Goal: Check status: Check status

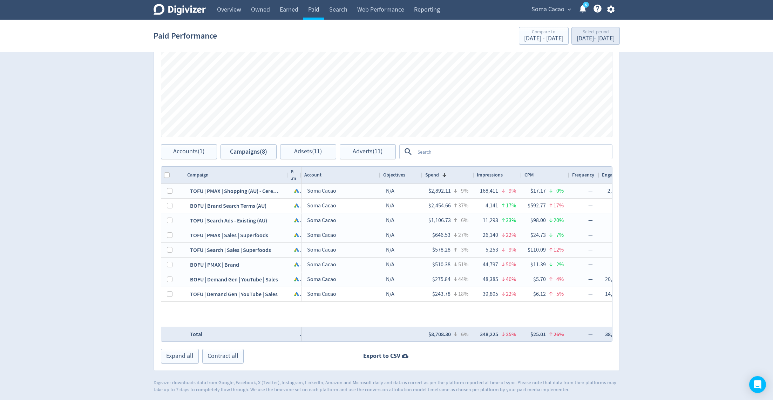
scroll to position [0, 857]
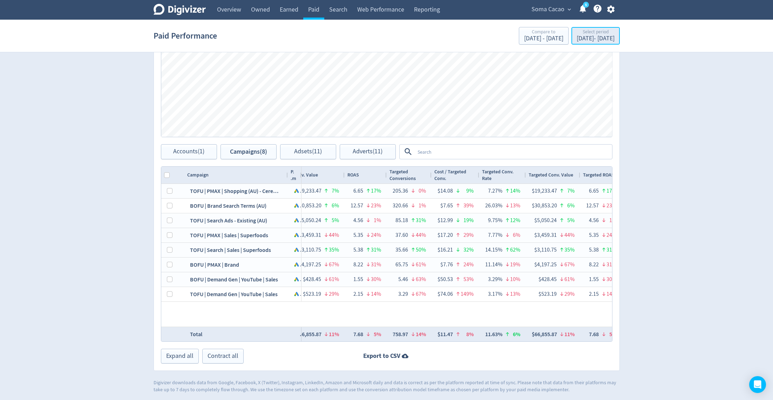
click at [577, 34] on div "Select period" at bounding box center [596, 32] width 38 height 6
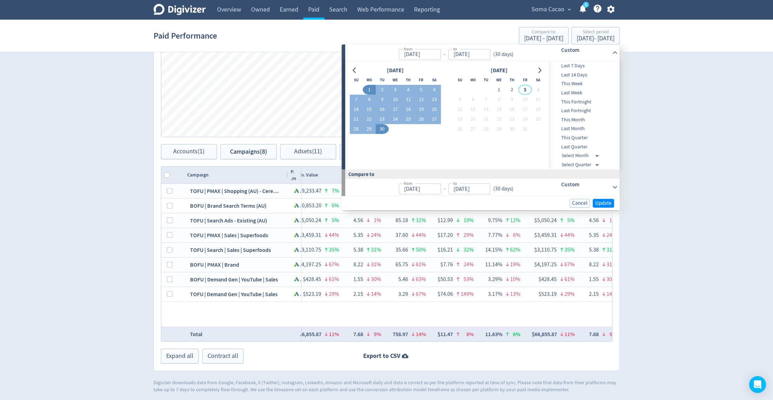
click at [551, 16] on div "Soma Cacao expand_more 5 Help Center - Searchable support on using Digivizer" at bounding box center [572, 10] width 96 height 20
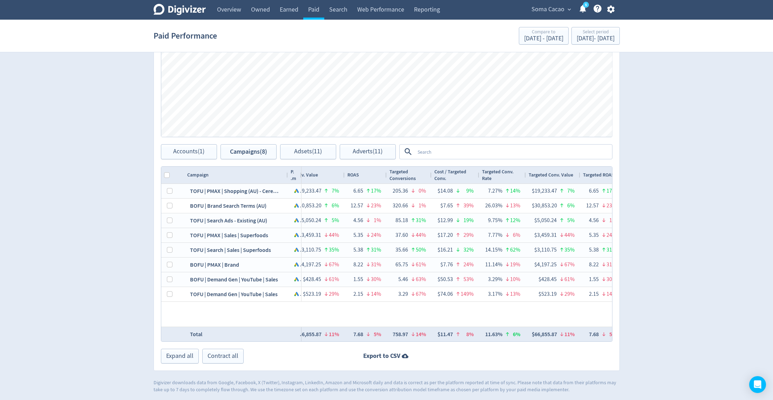
click at [546, 9] on span "Soma Cacao" at bounding box center [548, 9] width 33 height 11
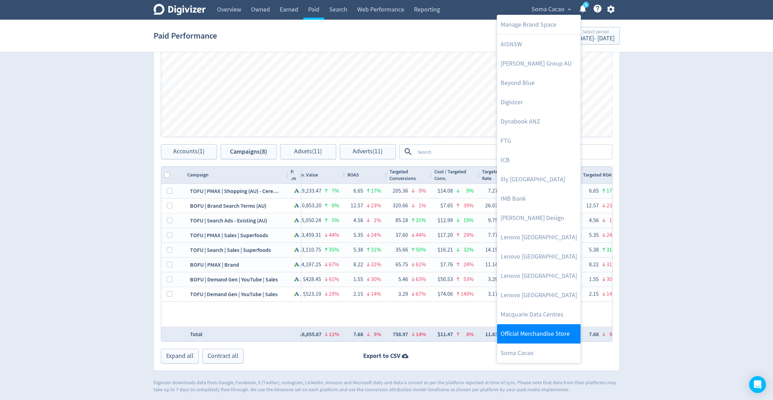
click at [529, 337] on link "Official Merchandise Store" at bounding box center [538, 333] width 83 height 19
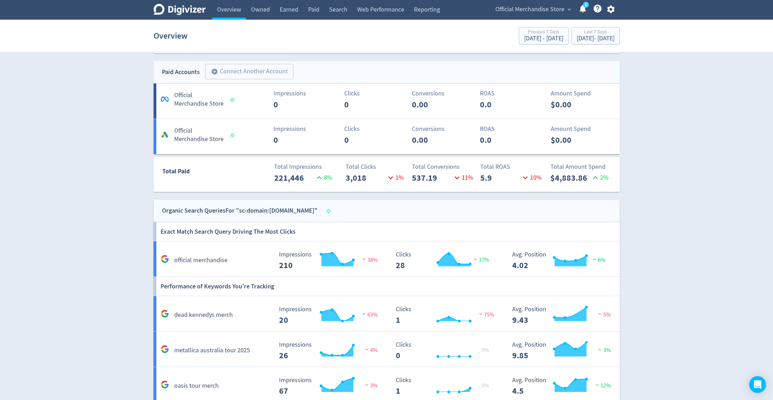
scroll to position [523, 0]
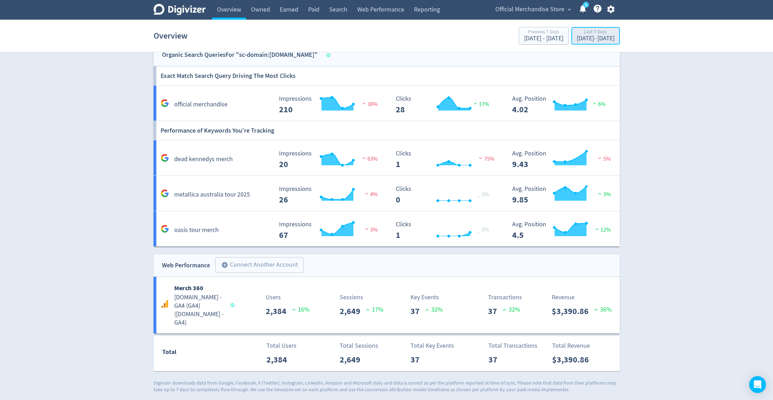
click at [577, 36] on div "[DATE] - [DATE]" at bounding box center [596, 38] width 38 height 6
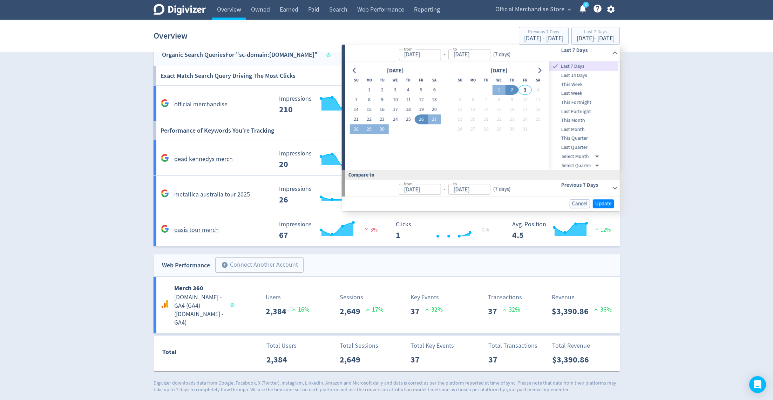
click at [582, 129] on span "Last Month" at bounding box center [583, 130] width 69 height 8
type input "[DATE]"
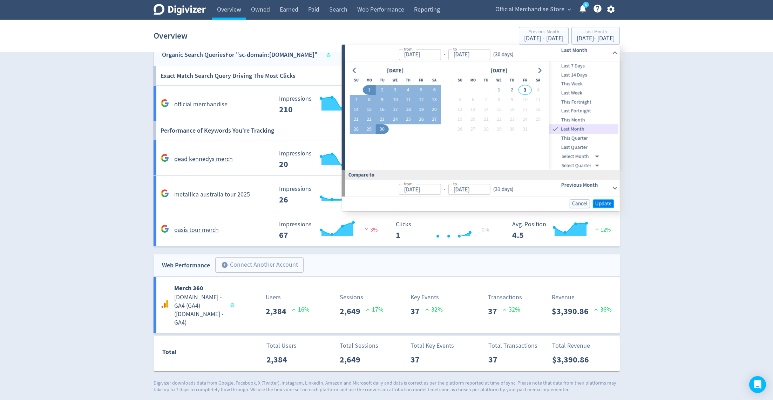
click at [607, 202] on span "Update" at bounding box center [603, 203] width 16 height 5
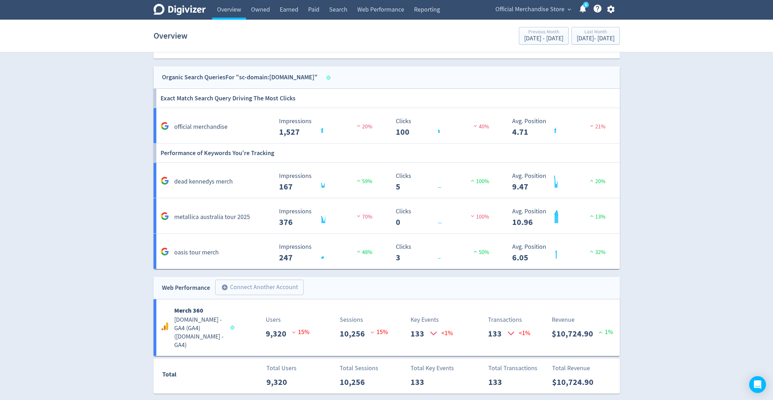
scroll to position [686, 0]
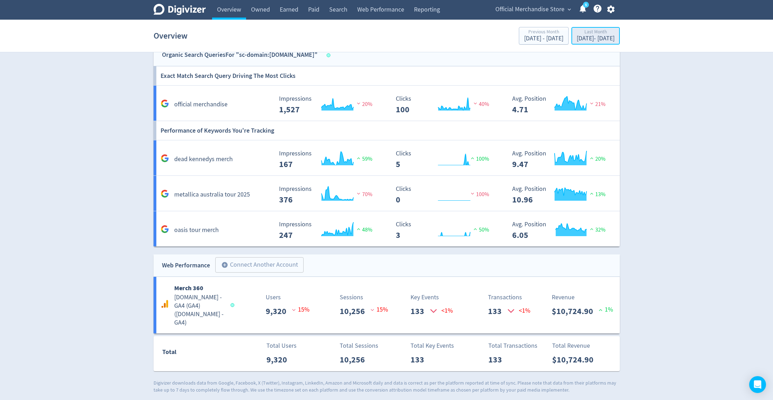
click at [586, 36] on div "[DATE] - [DATE]" at bounding box center [596, 38] width 38 height 6
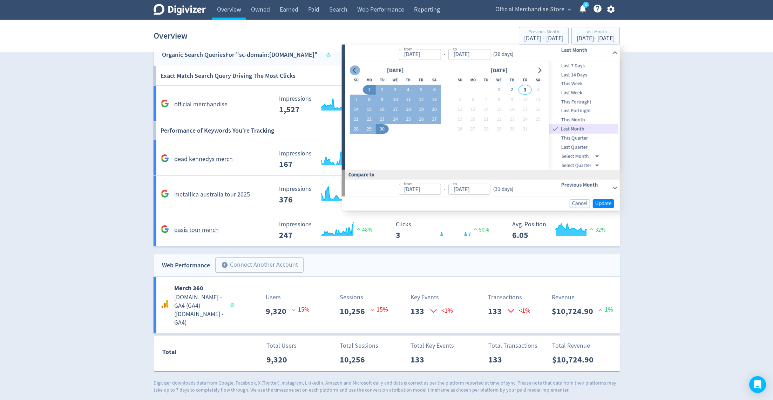
click at [355, 67] on icon "Go to previous month" at bounding box center [355, 70] width 6 height 6
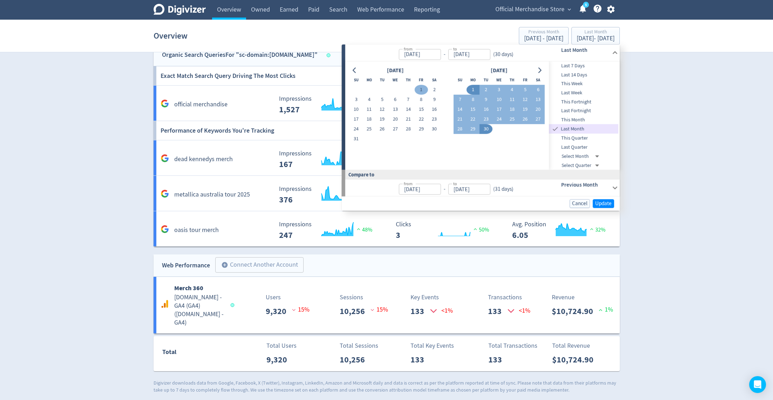
click at [422, 92] on button "1" at bounding box center [421, 90] width 13 height 10
type input "[DATE]"
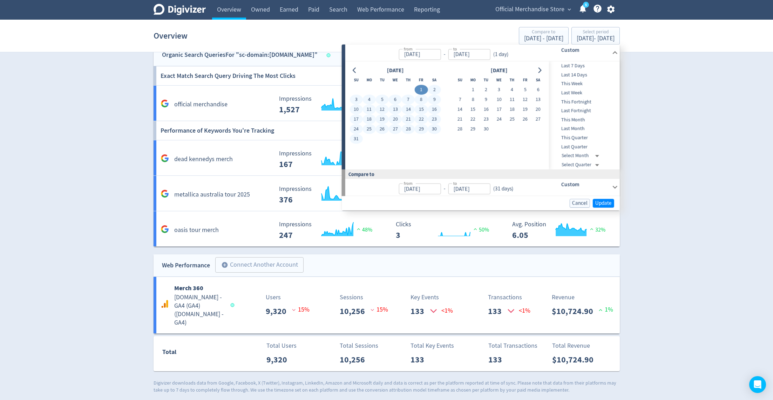
click at [356, 139] on button "31" at bounding box center [356, 139] width 13 height 10
type input "[DATE]"
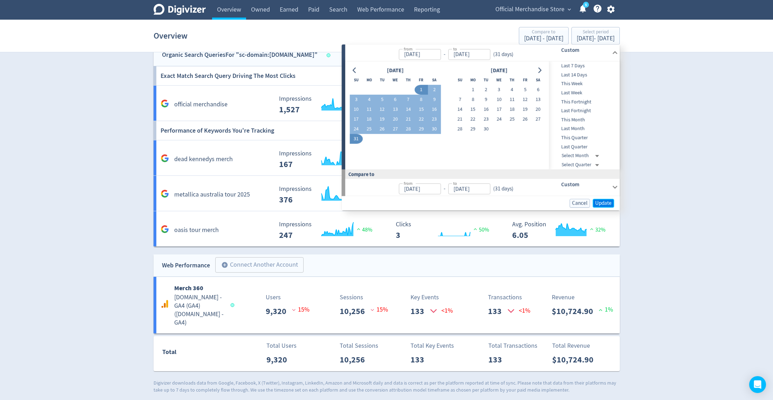
click at [609, 205] on span "Update" at bounding box center [603, 202] width 16 height 5
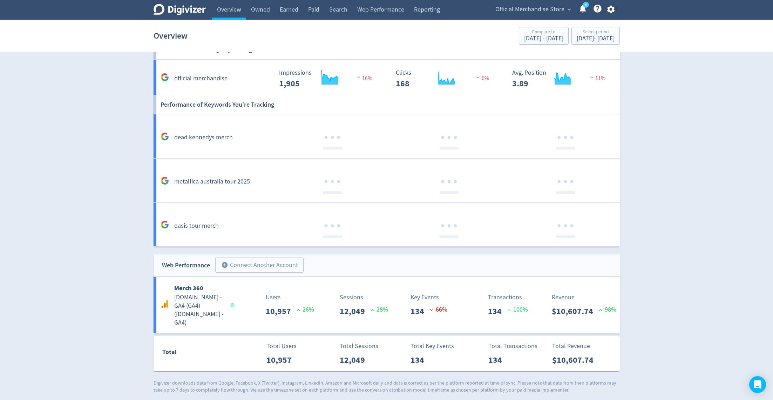
scroll to position [523, 0]
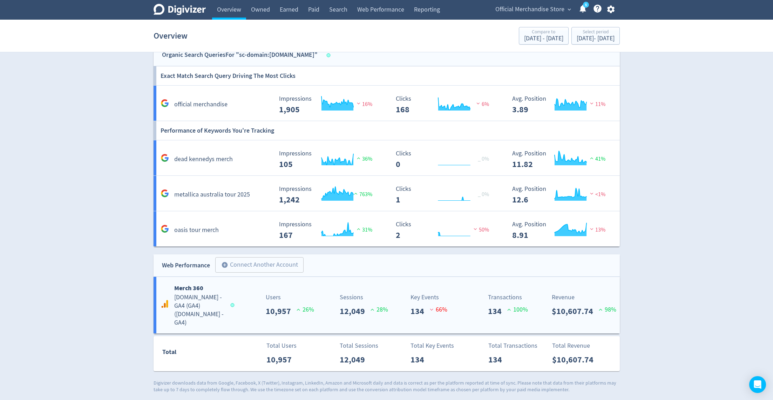
click at [579, 315] on p "$10,607.74" at bounding box center [575, 311] width 47 height 13
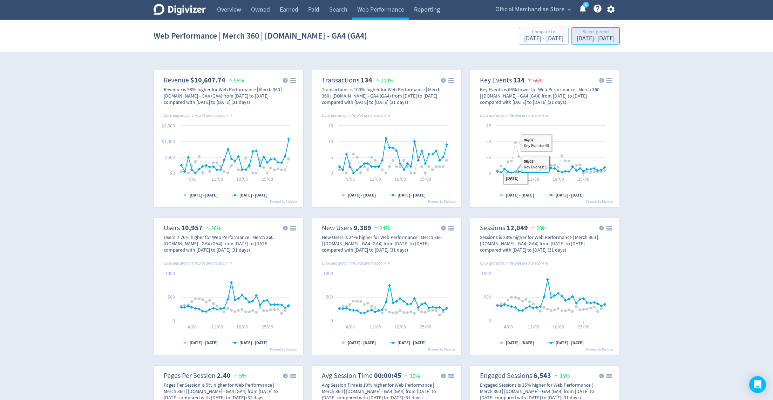
click at [577, 35] on div "[DATE] - [DATE]" at bounding box center [596, 38] width 38 height 6
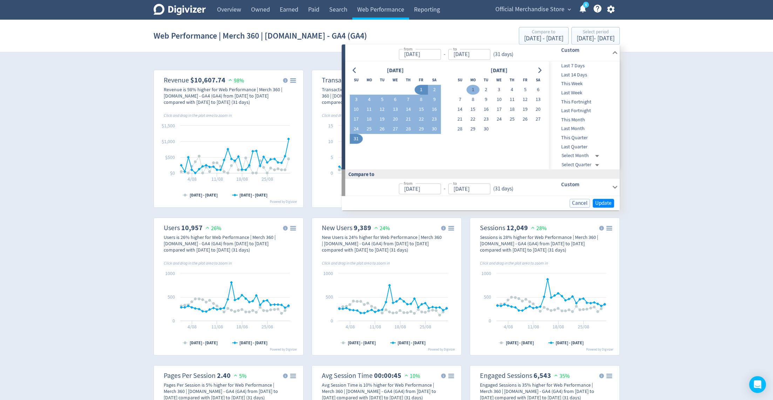
click at [474, 88] on button "1" at bounding box center [473, 90] width 13 height 10
type input "[DATE]"
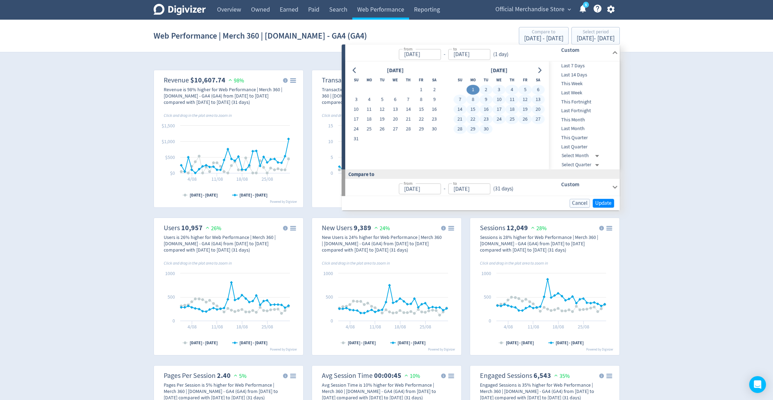
click at [488, 130] on button "30" at bounding box center [486, 129] width 13 height 10
type input "[DATE]"
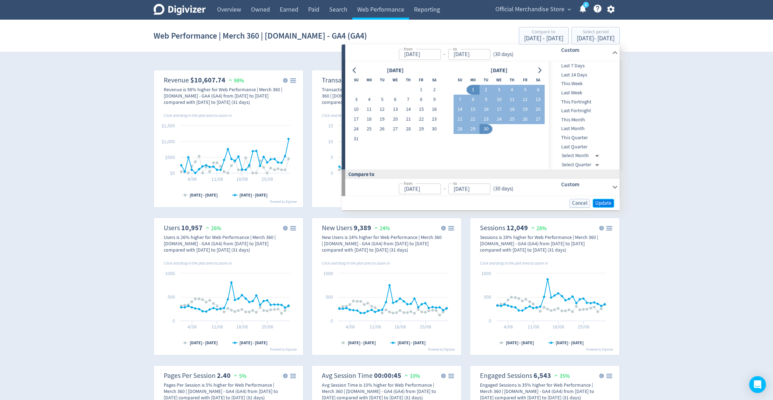
click at [600, 201] on span "Update" at bounding box center [603, 202] width 16 height 5
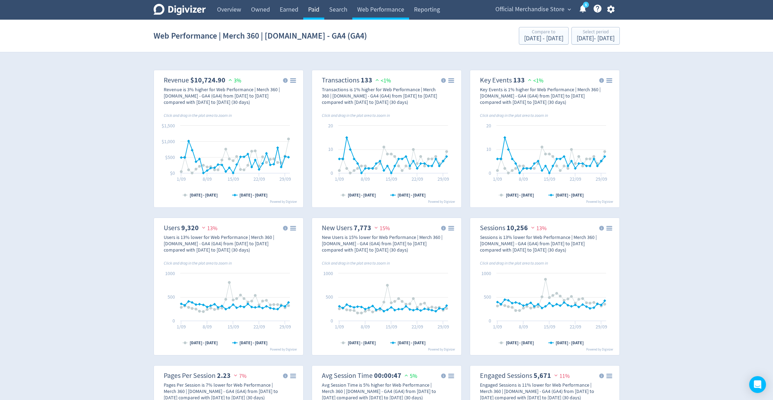
click at [312, 11] on link "Paid" at bounding box center [313, 10] width 21 height 20
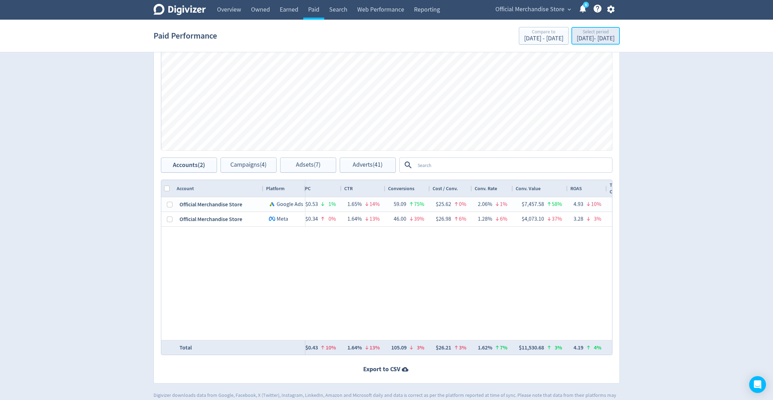
click at [577, 42] on div "[DATE] - [DATE]" at bounding box center [596, 38] width 38 height 6
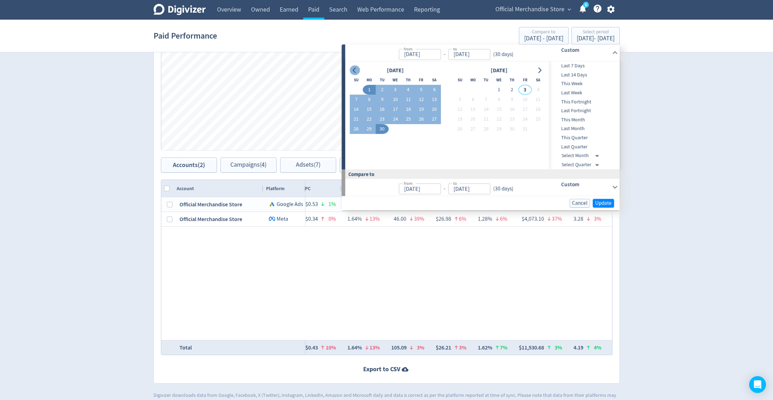
click at [355, 72] on icon "Go to previous month" at bounding box center [354, 70] width 3 height 6
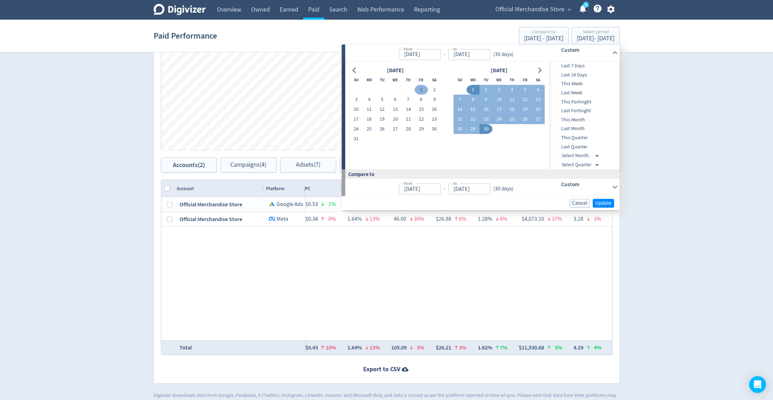
click at [417, 90] on button "1" at bounding box center [421, 90] width 13 height 10
type input "[DATE]"
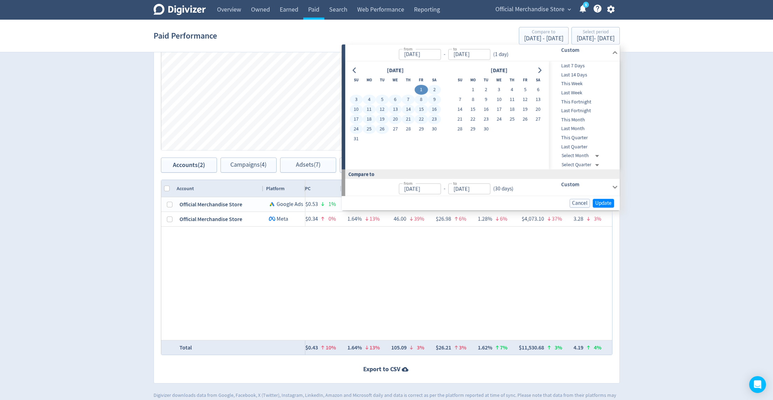
click at [357, 144] on div "[DATE] Su Mo Tu We Th Fr Sa 1 2 3 4 5 6 7 8 9 10 11 12 13 14 15 16 17 18 19 20 …" at bounding box center [447, 115] width 195 height 99
click at [354, 139] on button "31" at bounding box center [356, 139] width 13 height 10
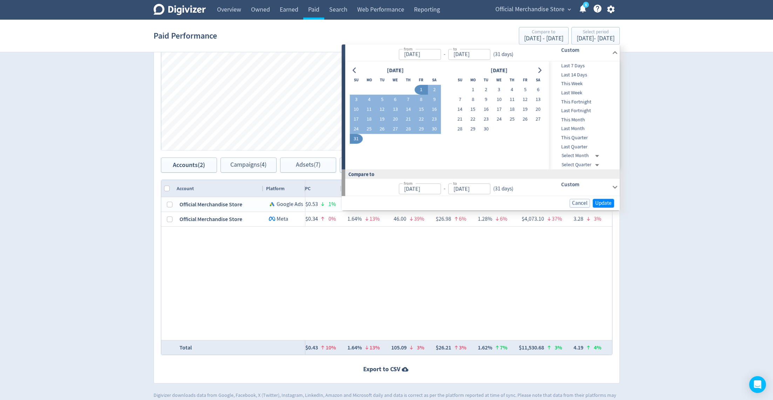
type input "[DATE]"
click at [605, 202] on span "Update" at bounding box center [603, 202] width 16 height 5
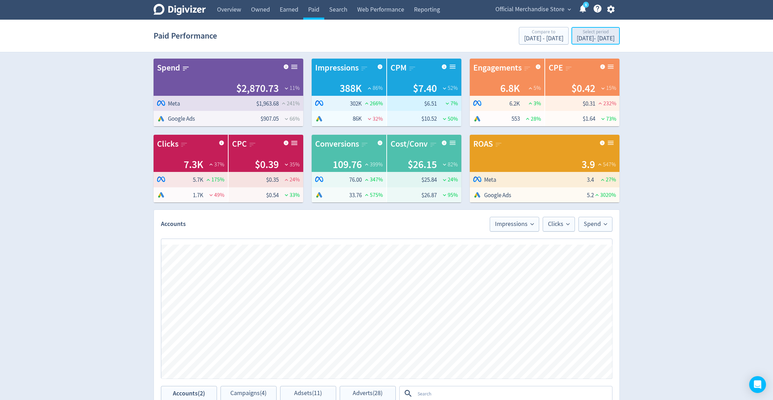
click at [577, 36] on div "[DATE] - [DATE]" at bounding box center [596, 38] width 38 height 6
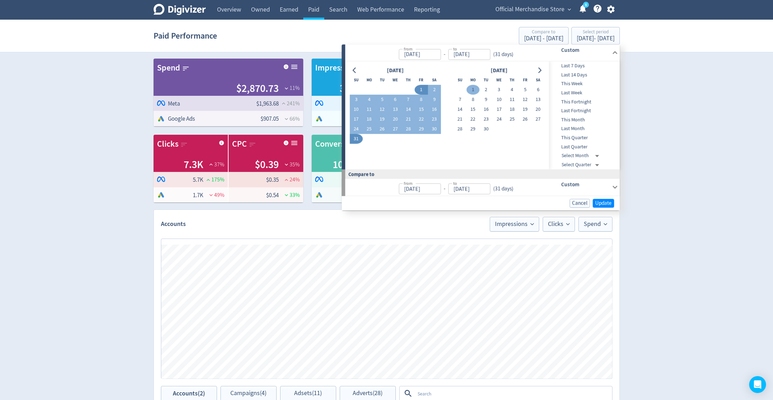
click at [475, 90] on button "1" at bounding box center [473, 90] width 13 height 10
type input "[DATE]"
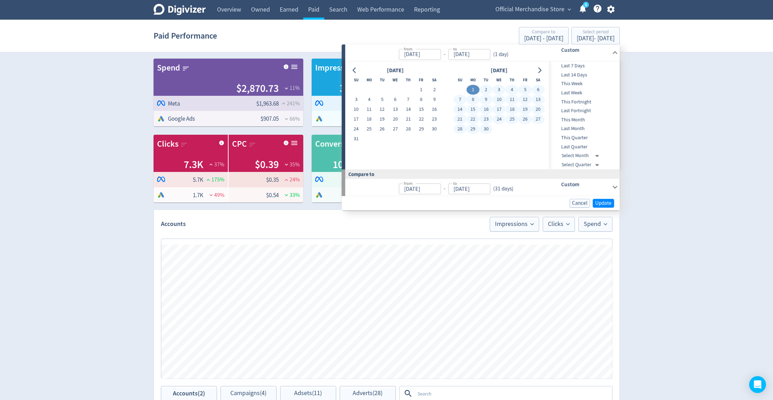
click at [486, 131] on button "30" at bounding box center [486, 129] width 13 height 10
type input "[DATE]"
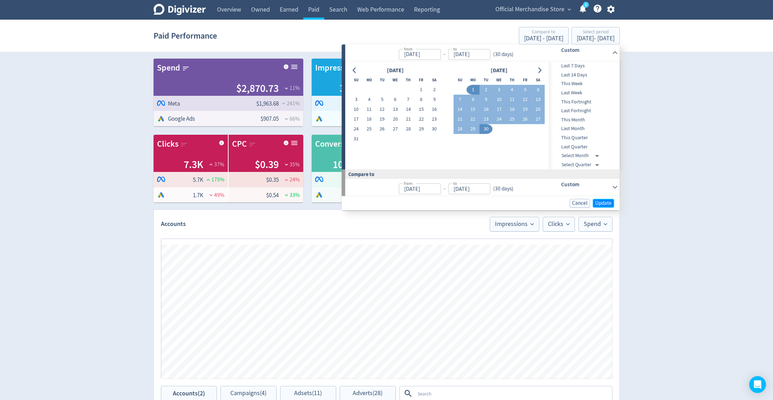
click at [600, 206] on button "Update" at bounding box center [603, 202] width 21 height 9
